Goal: Information Seeking & Learning: Understand process/instructions

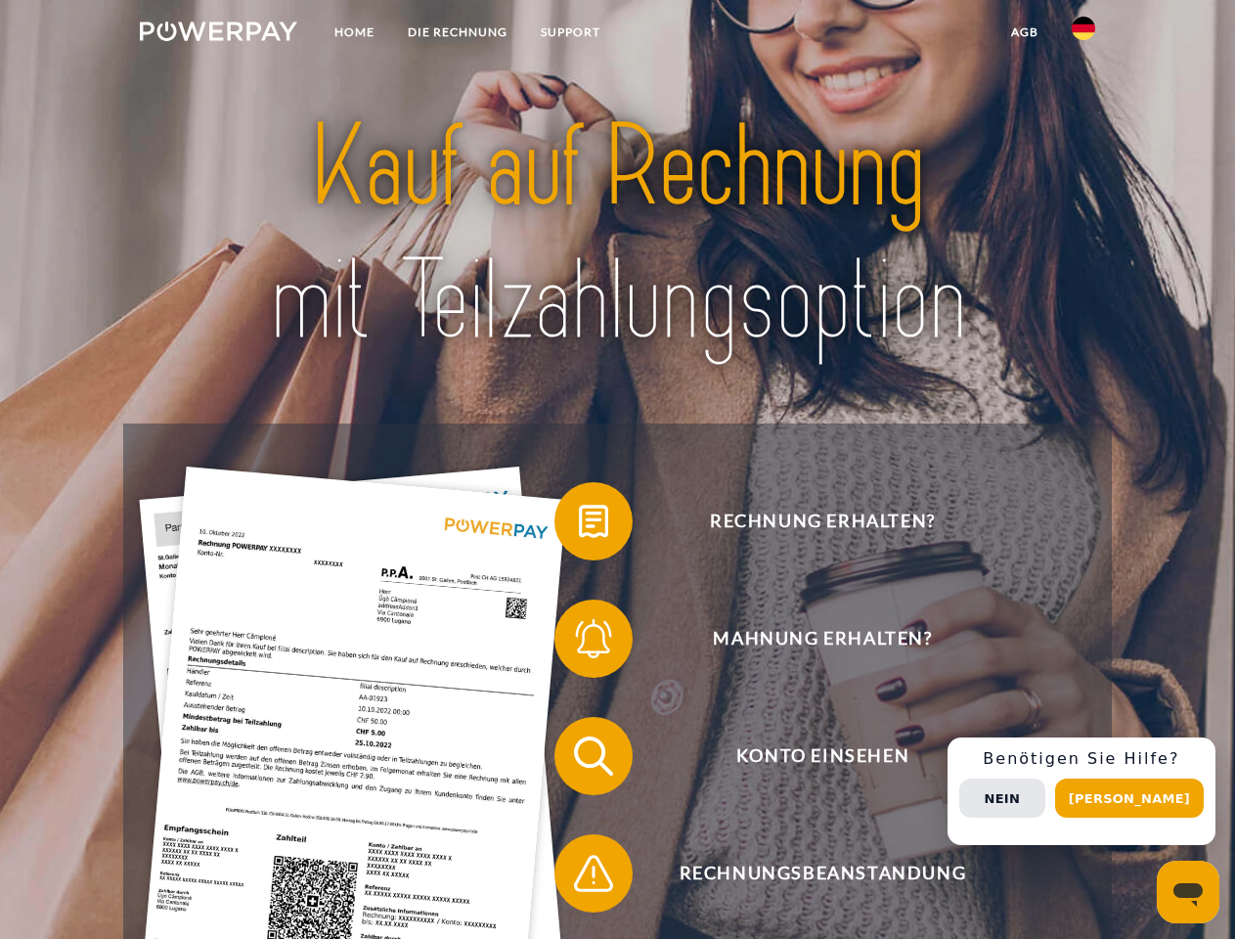
click at [218, 34] on img at bounding box center [218, 32] width 157 height 20
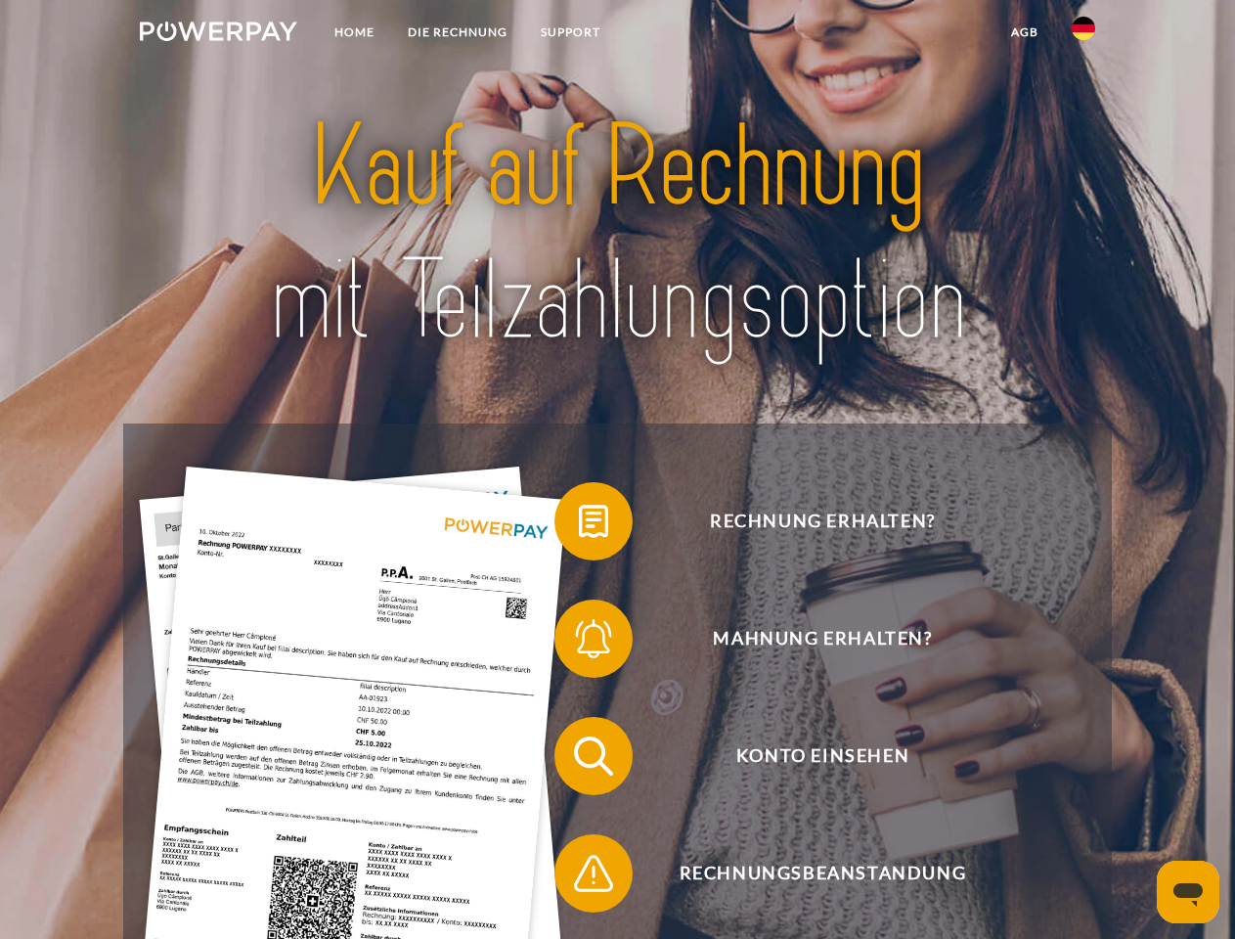
click at [1084, 34] on img at bounding box center [1083, 28] width 23 height 23
click at [1024, 32] on link "agb" at bounding box center [1025, 32] width 61 height 35
click at [579, 525] on span at bounding box center [565, 521] width 98 height 98
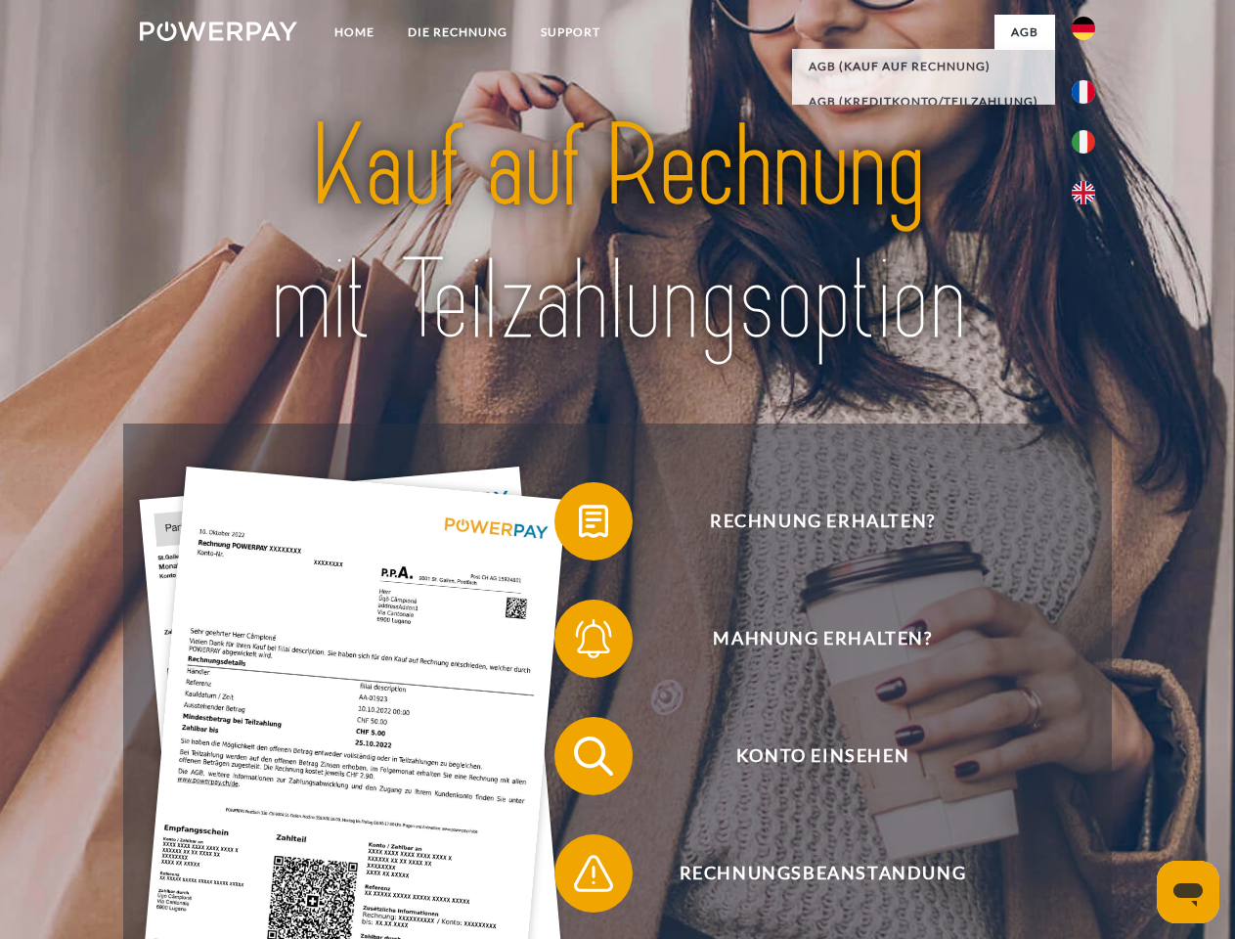
click at [579, 643] on span at bounding box center [565, 639] width 98 height 98
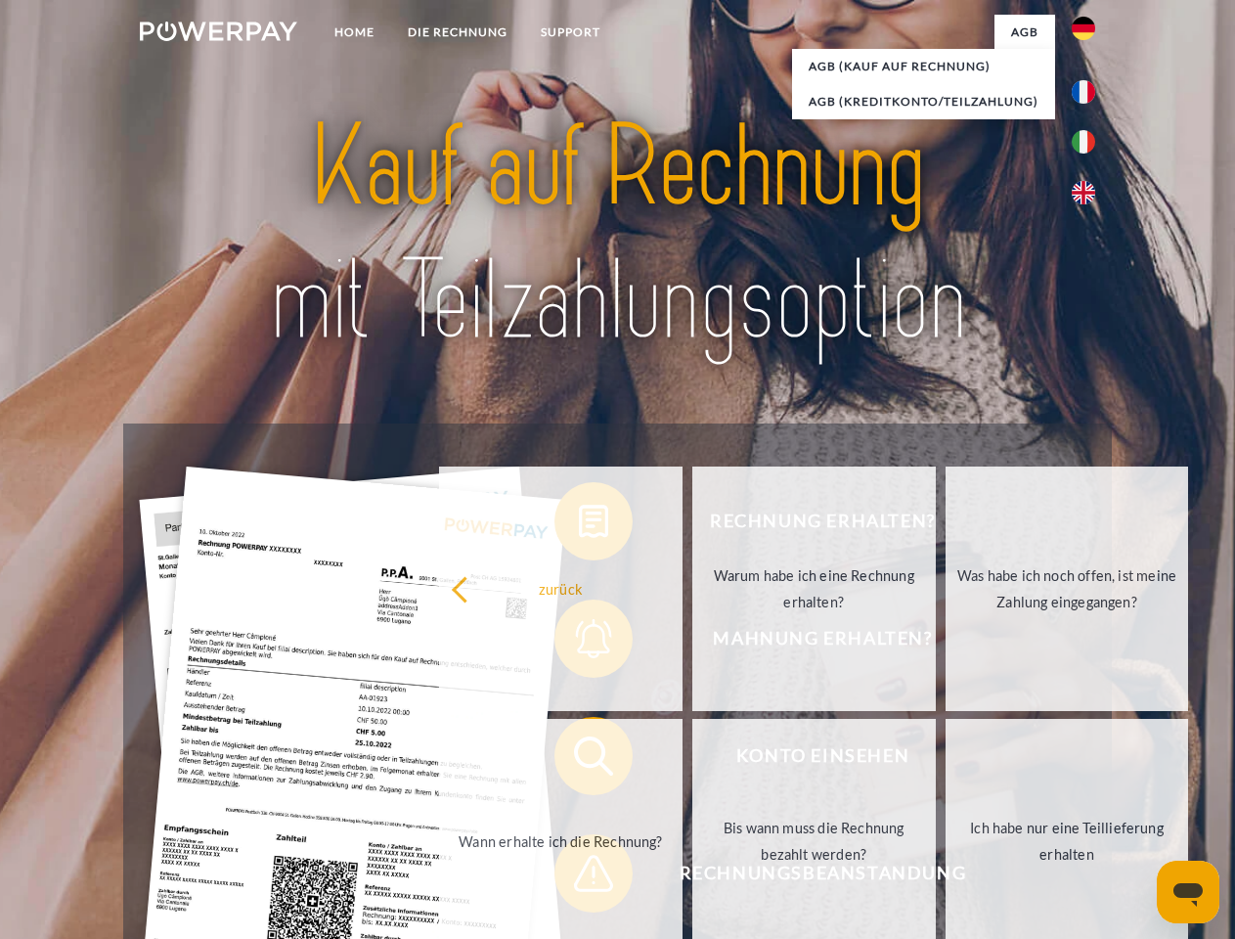
click at [693, 760] on link "Bis wann muss die Rechnung bezahlt werden?" at bounding box center [815, 841] width 244 height 245
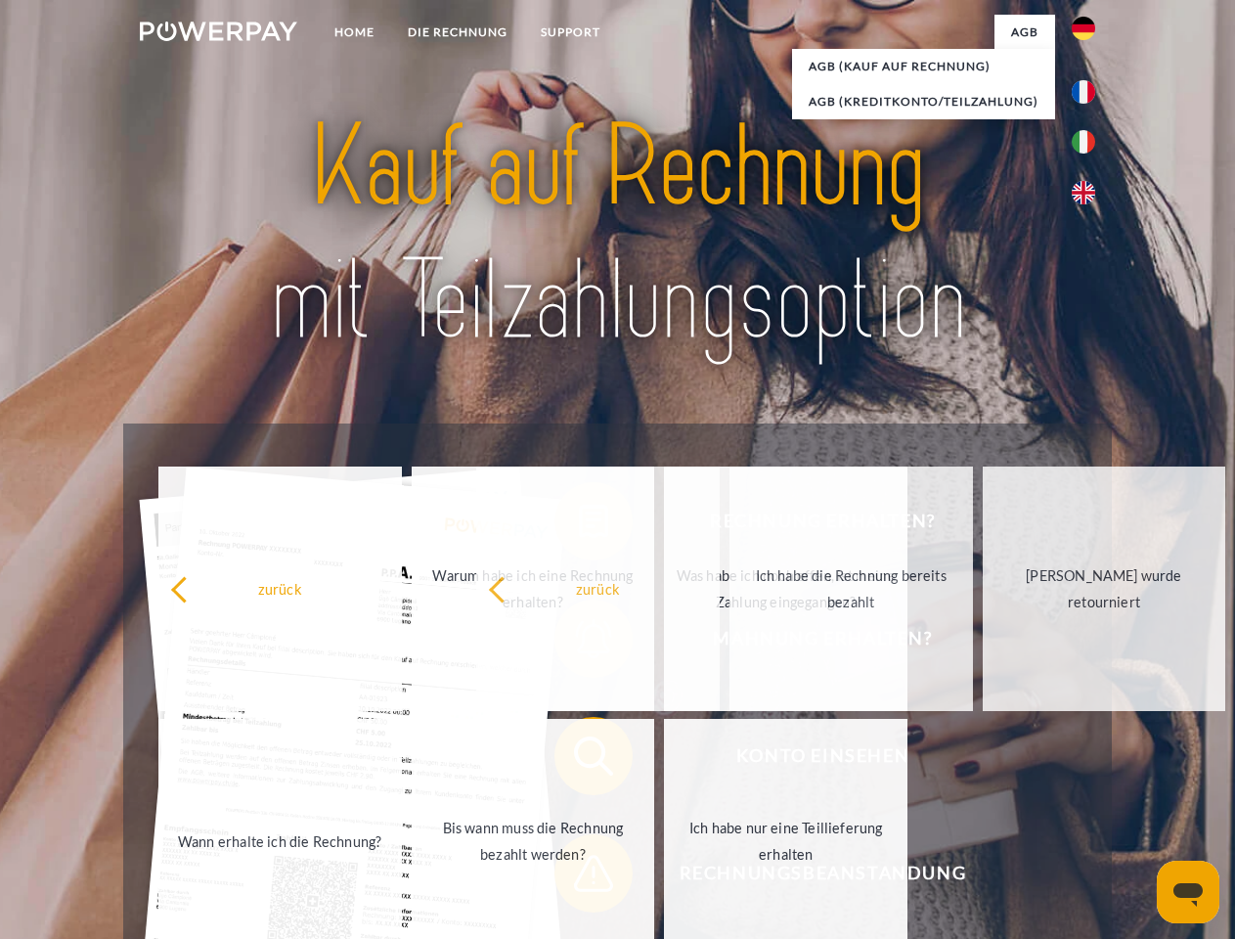
click at [579, 877] on span at bounding box center [565, 874] width 98 height 98
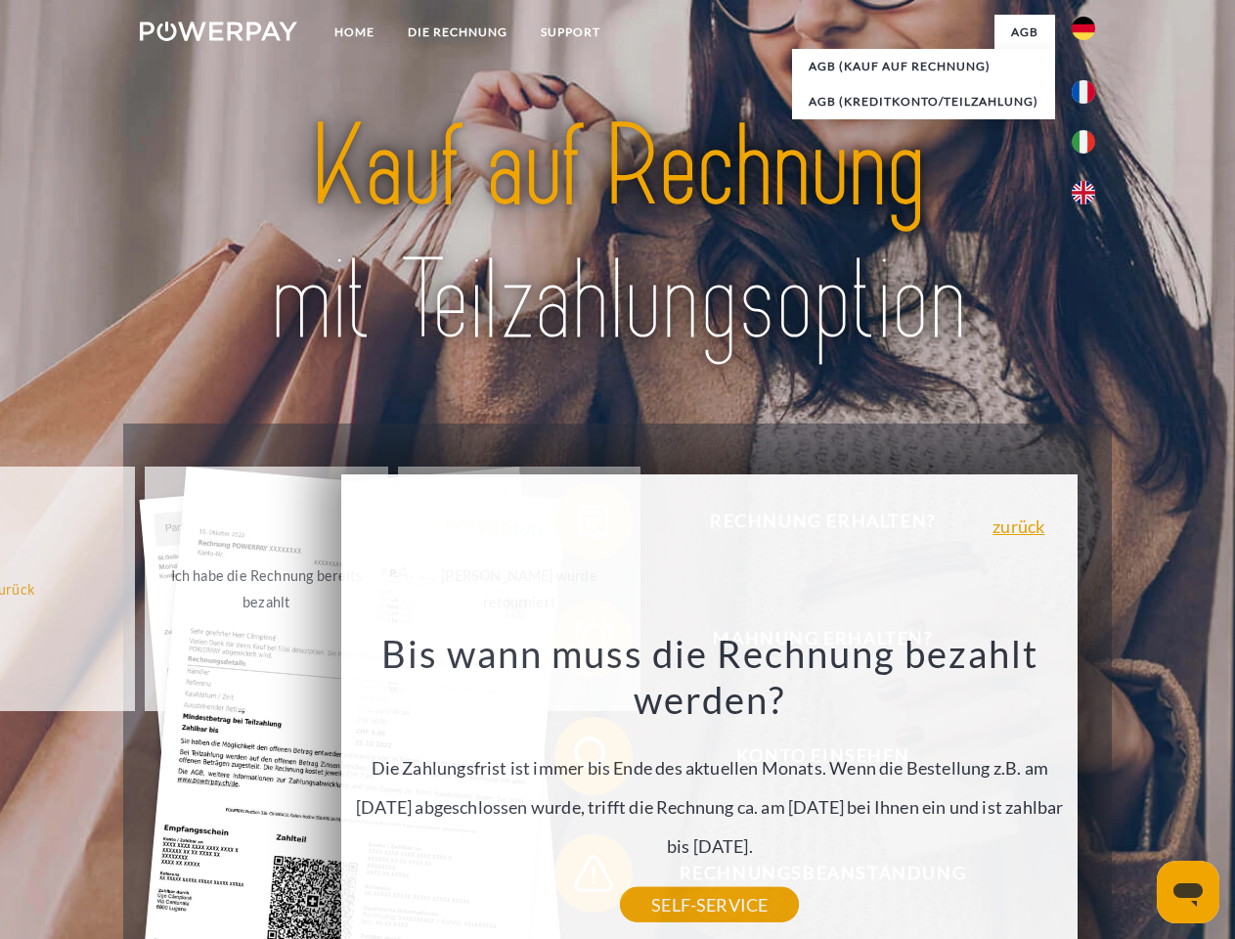
click at [1089, 791] on div "Rechnung erhalten? Mahnung erhalten? Konto einsehen" at bounding box center [617, 815] width 988 height 783
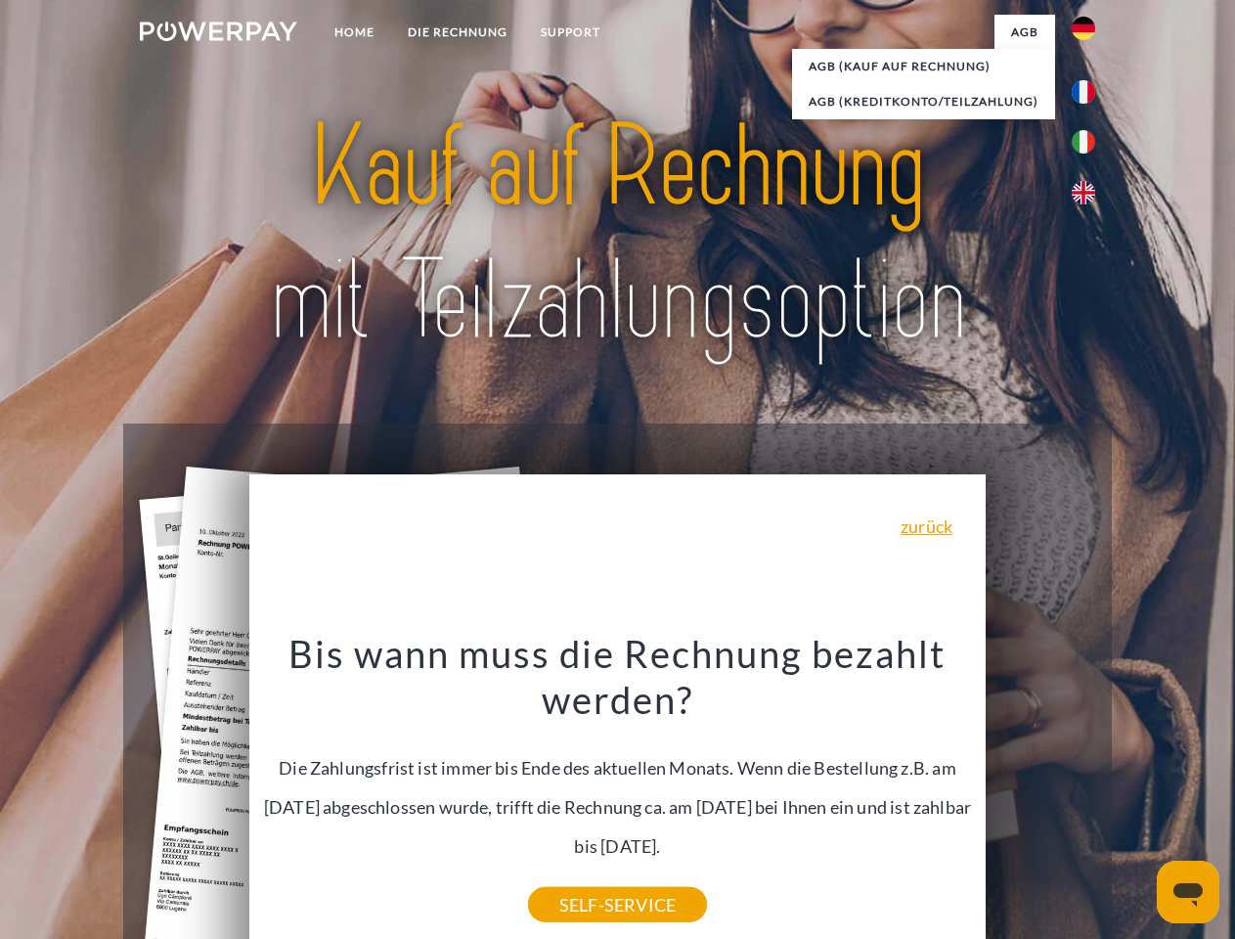
click at [1041, 795] on span "Konto einsehen" at bounding box center [822, 756] width 479 height 78
click at [1137, 798] on header "Home DIE RECHNUNG SUPPORT" at bounding box center [617, 675] width 1235 height 1351
